Goal: Transaction & Acquisition: Purchase product/service

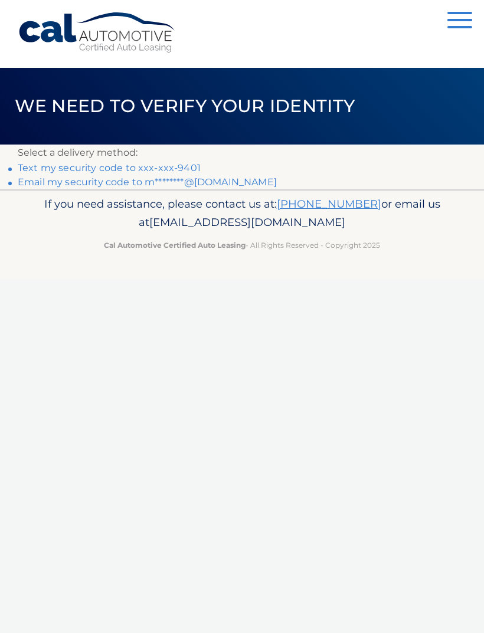
click at [134, 164] on link "Text my security code to xxx-xxx-9401" at bounding box center [109, 167] width 183 height 11
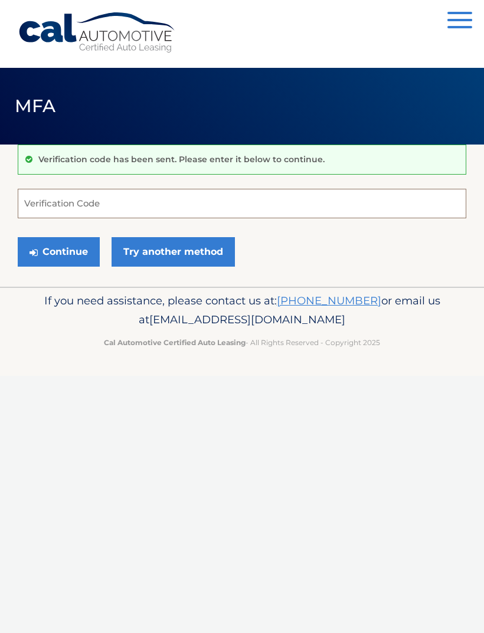
click at [97, 202] on input "Verification Code" at bounding box center [242, 204] width 448 height 30
type input "993726"
click at [58, 251] on button "Continue" at bounding box center [59, 252] width 82 height 30
click at [55, 245] on button "Continue" at bounding box center [59, 252] width 82 height 30
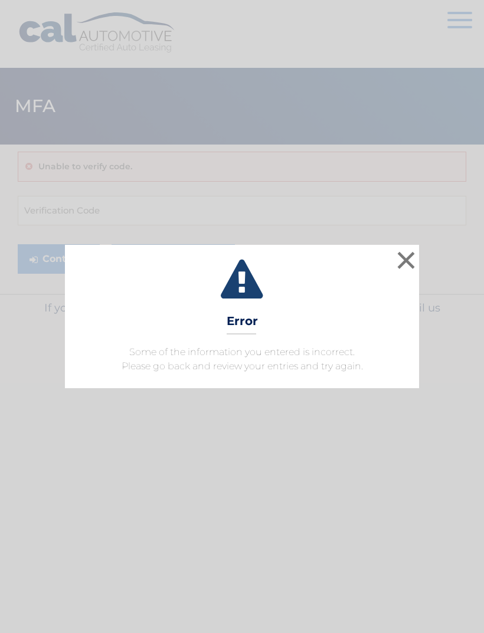
click at [407, 265] on button "×" at bounding box center [406, 260] width 24 height 24
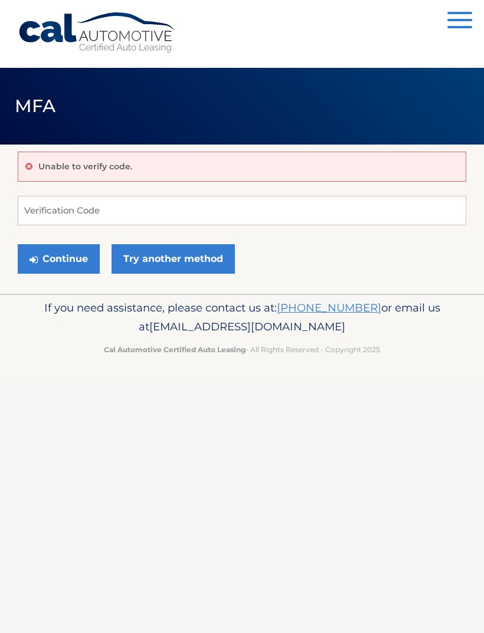
click at [181, 258] on link "Try another method" at bounding box center [173, 259] width 123 height 30
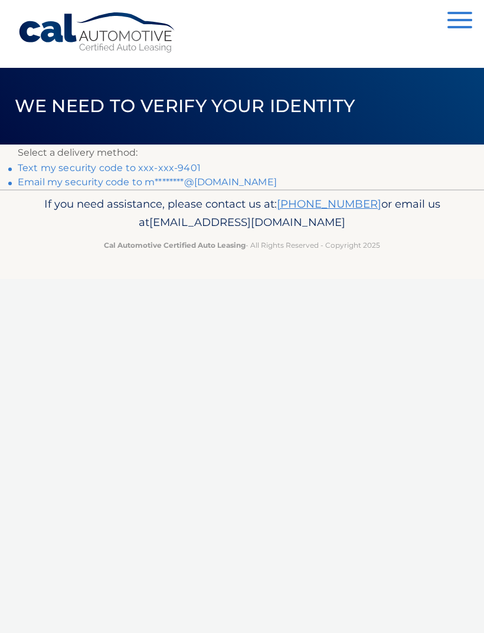
click at [168, 168] on link "Text my security code to xxx-xxx-9401" at bounding box center [109, 167] width 183 height 11
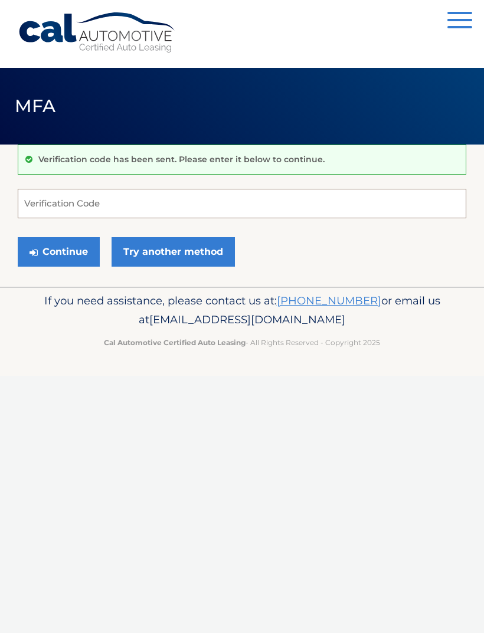
click at [116, 199] on input "Verification Code" at bounding box center [242, 204] width 448 height 30
type input "904442"
click at [59, 246] on button "Continue" at bounding box center [59, 252] width 82 height 30
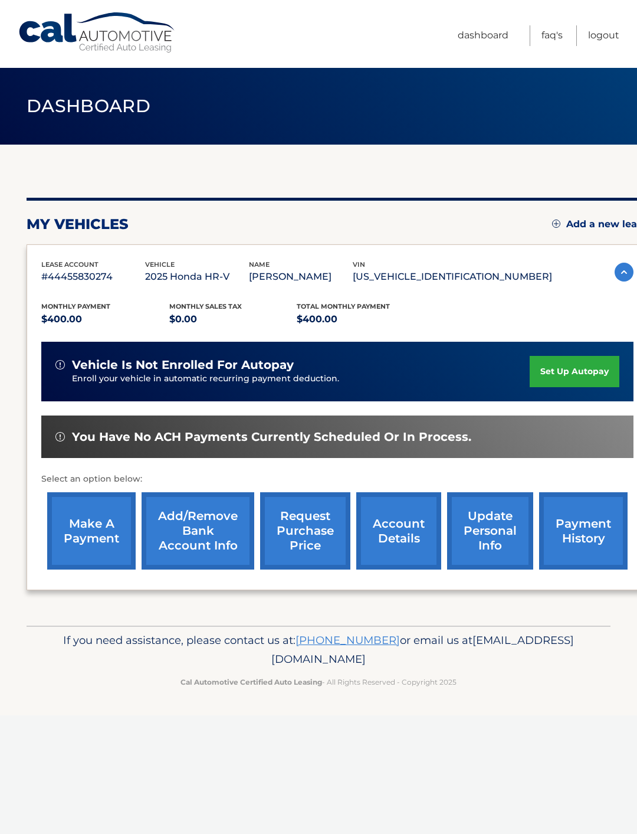
click at [94, 532] on link "make a payment" at bounding box center [91, 530] width 89 height 77
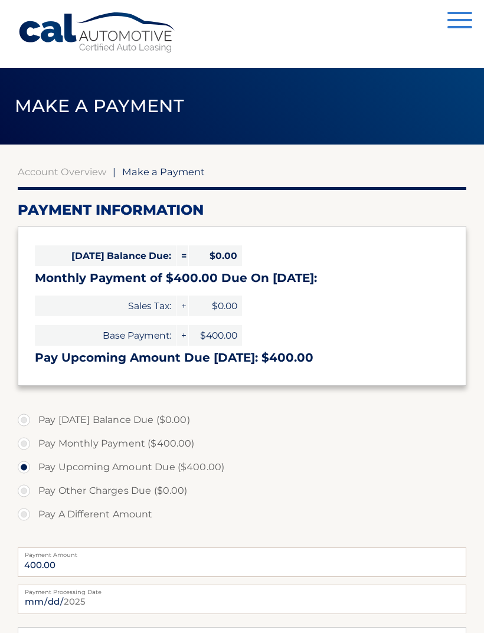
select select "OGFkODNjYjktMDNjYi00ODI4LThhNTEtNjAxODhkMzljODRk"
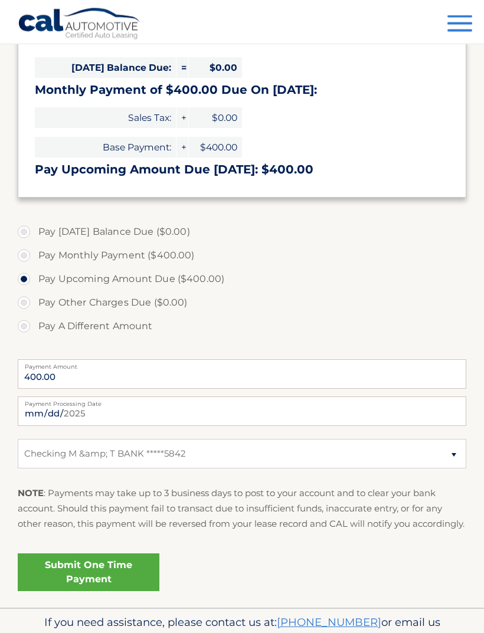
scroll to position [188, 0]
click at [66, 591] on link "Submit One Time Payment" at bounding box center [89, 573] width 142 height 38
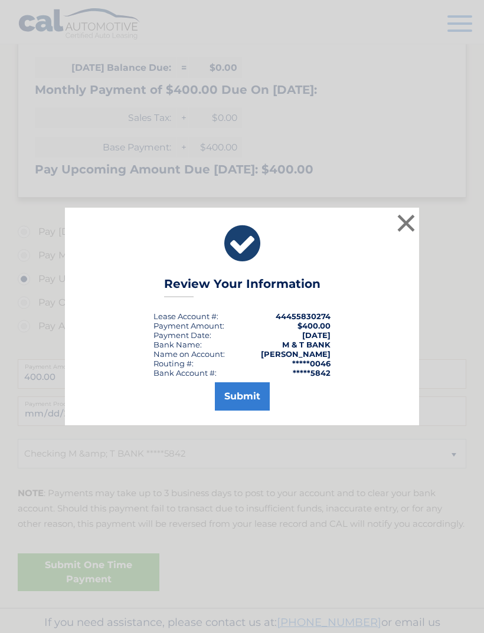
click at [239, 411] on button "Submit" at bounding box center [242, 396] width 55 height 28
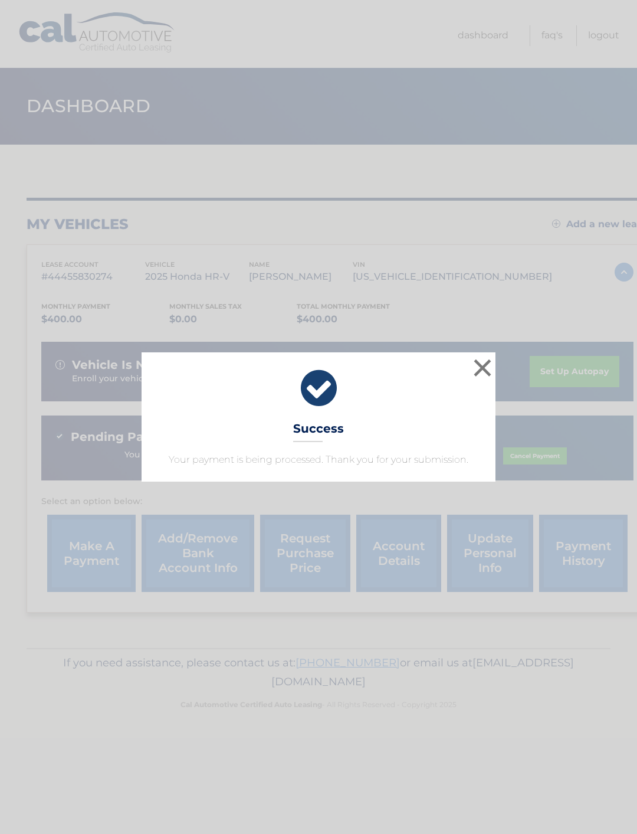
click at [487, 372] on button "×" at bounding box center [483, 368] width 24 height 24
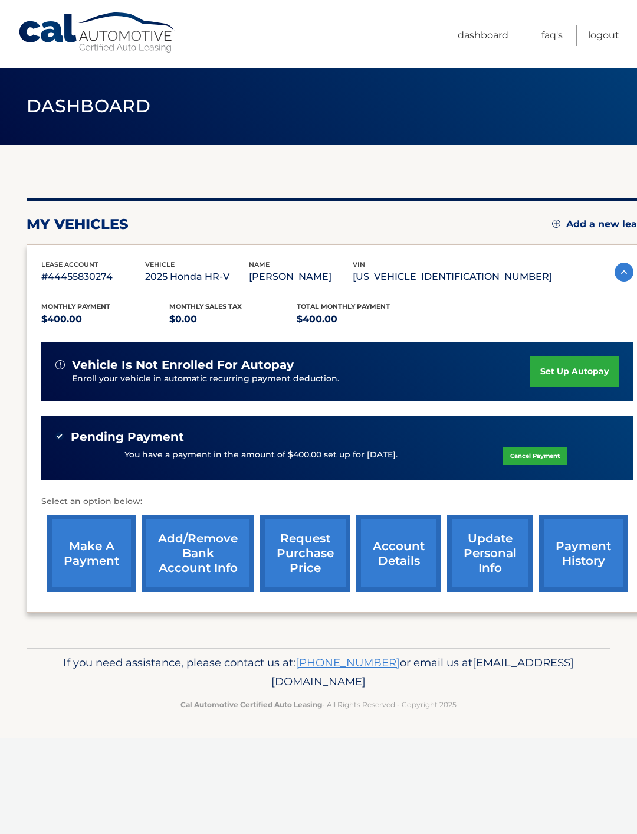
click at [604, 37] on link "Logout" at bounding box center [603, 35] width 31 height 21
